Goal: Find specific page/section

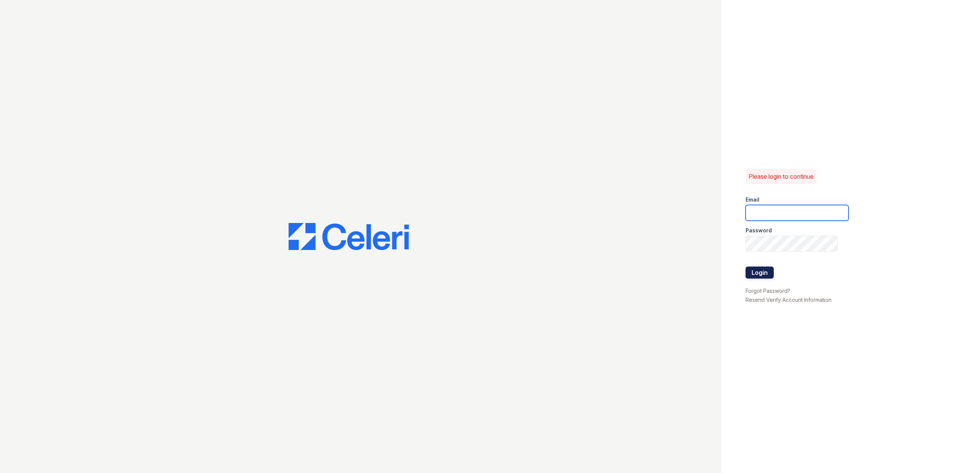
type input "[EMAIL_ADDRESS][DOMAIN_NAME]"
click at [762, 277] on button "Login" at bounding box center [759, 273] width 28 height 12
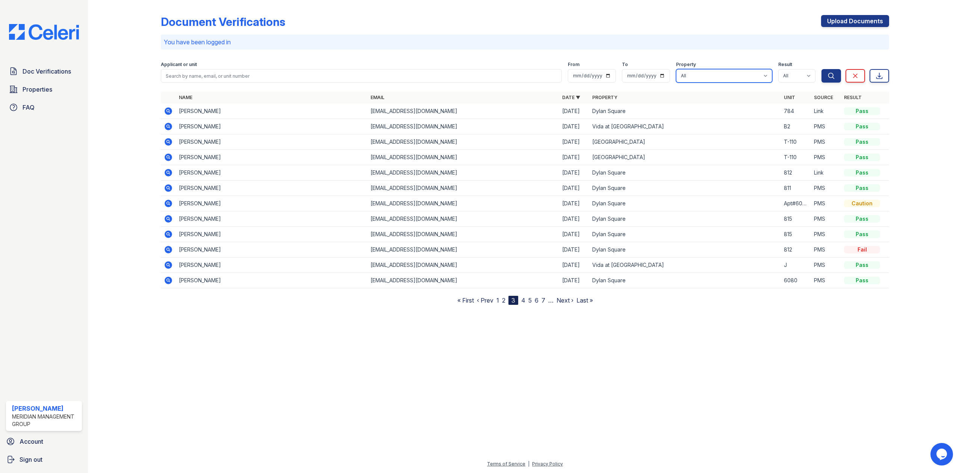
click at [749, 74] on select "All Bremen Oaks Dylan Square Vida at Cottages" at bounding box center [724, 76] width 96 height 14
select select "281"
click at [676, 69] on select "All Bremen Oaks Dylan Square Vida at Cottages" at bounding box center [724, 76] width 96 height 14
click at [821, 79] on button "Search" at bounding box center [831, 76] width 20 height 14
